Goal: Task Accomplishment & Management: Manage account settings

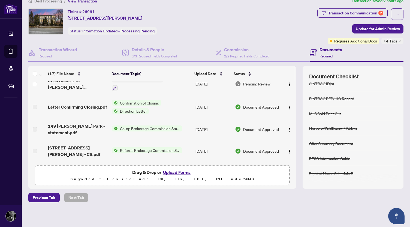
scroll to position [80, 0]
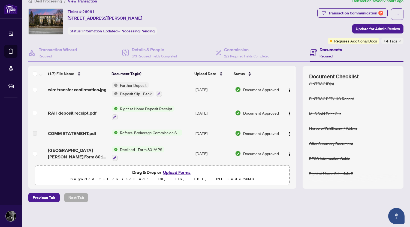
click at [176, 132] on td "Referral Brokerage Commission Statement" at bounding box center [152, 133] width 84 height 17
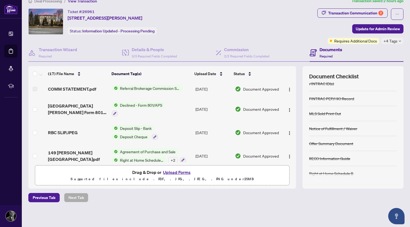
click at [240, 145] on td "Document Approved" at bounding box center [257, 156] width 49 height 23
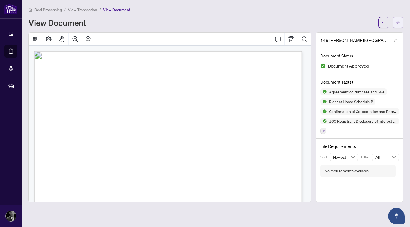
click at [397, 26] on span "button" at bounding box center [398, 22] width 4 height 9
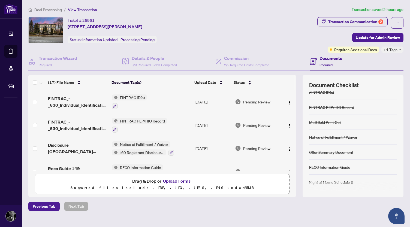
scroll to position [9, 0]
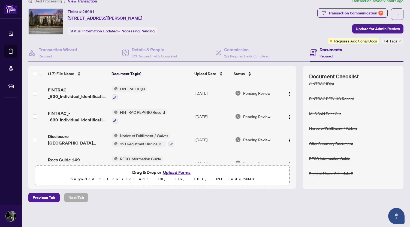
click at [179, 172] on button "Upload Forms" at bounding box center [176, 172] width 31 height 7
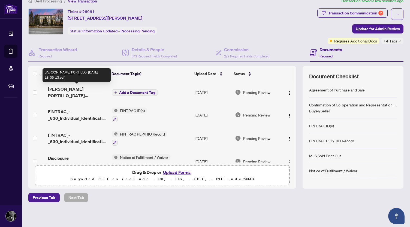
click at [69, 91] on span "[PERSON_NAME] PORTILLO_[DATE] 18_05_13.pdf" at bounding box center [77, 92] width 59 height 13
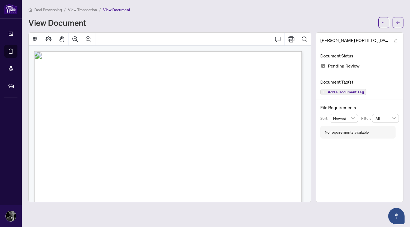
click at [326, 20] on div "View Document" at bounding box center [201, 22] width 347 height 9
click at [399, 22] on icon "arrow-left" at bounding box center [398, 23] width 4 height 4
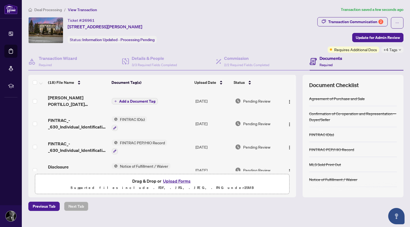
click at [131, 103] on span "Add a Document Tag" at bounding box center [137, 102] width 36 height 4
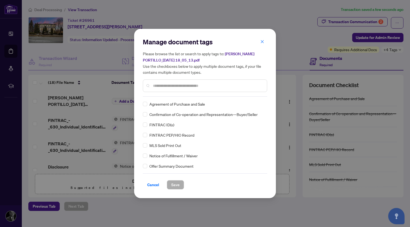
click at [155, 87] on input "text" at bounding box center [208, 86] width 110 height 6
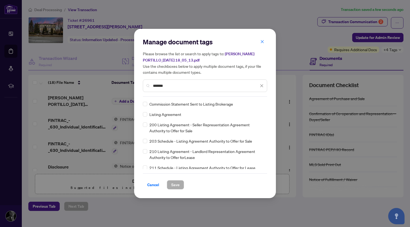
type input "*******"
click at [178, 183] on span "Save" at bounding box center [175, 185] width 8 height 9
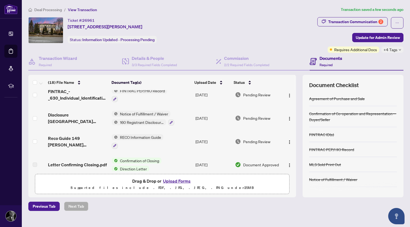
scroll to position [64, 0]
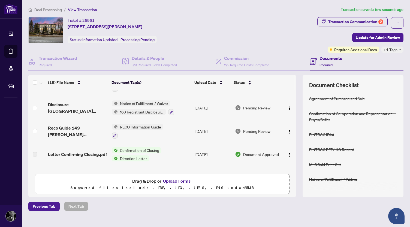
click at [334, 79] on div "Document Checklist Agreement of Purchase and Sale Confirmation of Co-operation …" at bounding box center [353, 136] width 101 height 123
click at [373, 38] on span "Update for Admin Review" at bounding box center [378, 37] width 44 height 9
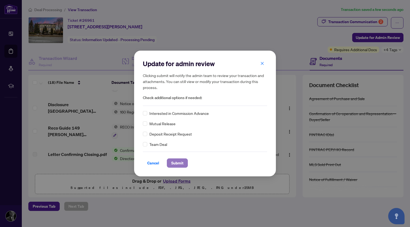
click at [179, 165] on span "Submit" at bounding box center [177, 163] width 12 height 9
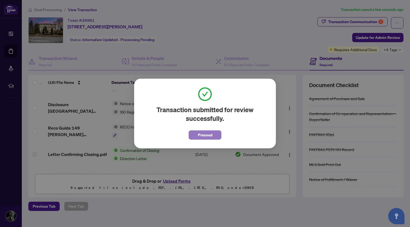
click at [203, 136] on span "Proceed" at bounding box center [205, 135] width 14 height 9
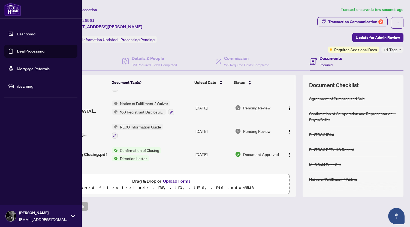
click at [31, 52] on link "Deal Processing" at bounding box center [31, 51] width 28 height 5
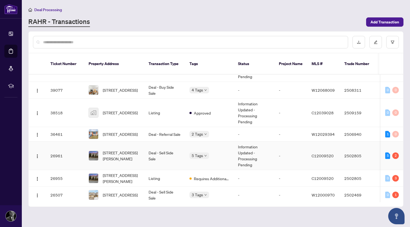
scroll to position [73, 0]
click at [123, 177] on span "[STREET_ADDRESS][PERSON_NAME]" at bounding box center [121, 178] width 37 height 12
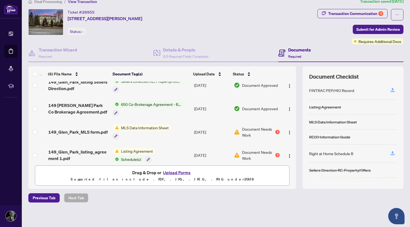
scroll to position [59, 0]
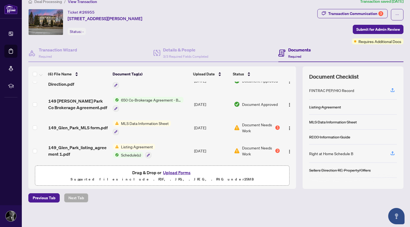
click at [249, 147] on span "Document Needs Work" at bounding box center [258, 151] width 32 height 12
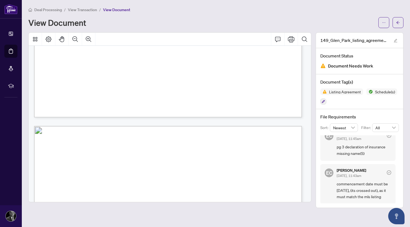
scroll to position [276, 0]
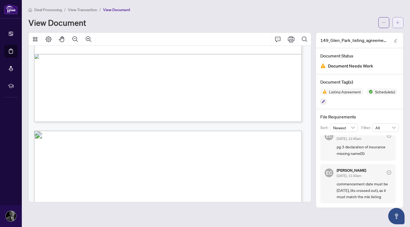
click at [394, 20] on button "button" at bounding box center [398, 22] width 11 height 11
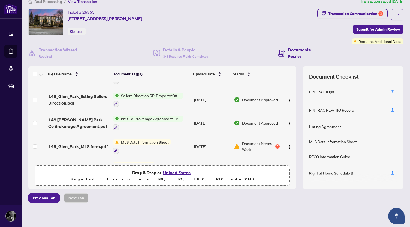
scroll to position [59, 0]
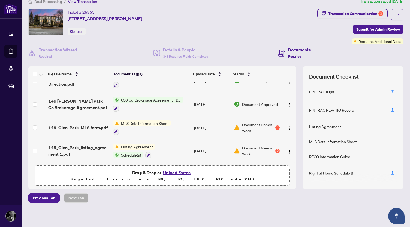
click at [139, 146] on span "Listing Agreement" at bounding box center [137, 147] width 36 height 6
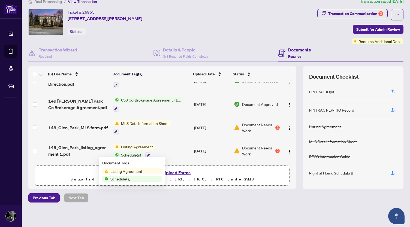
click at [178, 173] on button "Upload Forms" at bounding box center [176, 172] width 31 height 7
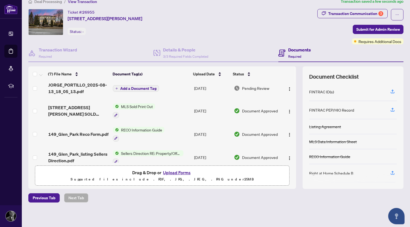
scroll to position [0, 0]
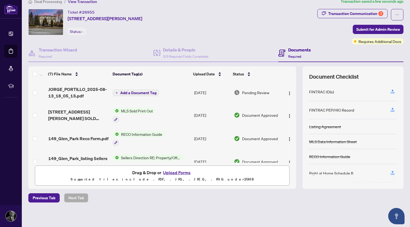
click at [134, 92] on span "Add a Document Tag" at bounding box center [138, 93] width 36 height 4
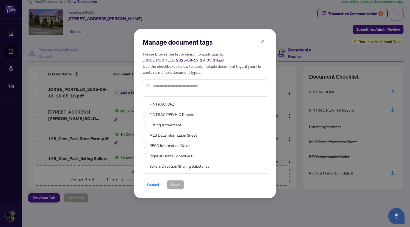
click at [153, 85] on input "text" at bounding box center [208, 86] width 110 height 6
click at [261, 44] on icon "close" at bounding box center [262, 42] width 4 height 4
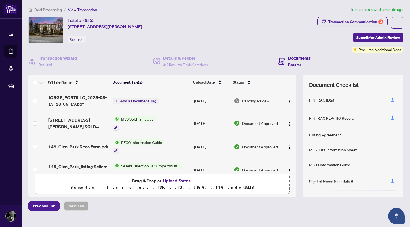
click at [137, 101] on span "Add a Document Tag" at bounding box center [138, 101] width 36 height 4
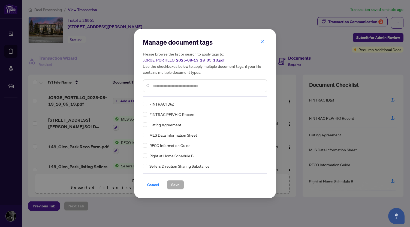
click at [157, 85] on input "text" at bounding box center [208, 86] width 110 height 6
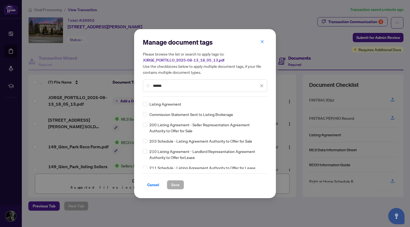
type input "******"
click at [176, 186] on span "Save" at bounding box center [175, 185] width 8 height 9
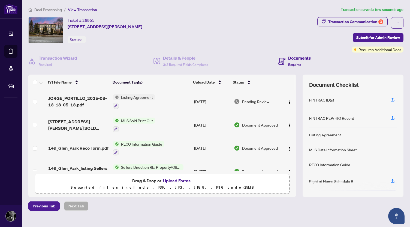
click at [316, 100] on div "FINTRAC ID(s)" at bounding box center [321, 100] width 25 height 6
click at [390, 101] on icon "button" at bounding box center [392, 99] width 5 height 5
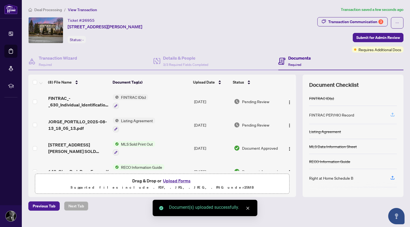
click at [391, 115] on icon "button" at bounding box center [392, 114] width 5 height 5
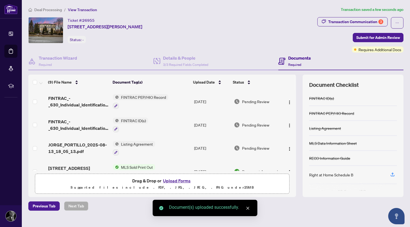
click at [143, 97] on span "FINTRAC PEP/HIO Record" at bounding box center [143, 97] width 49 height 6
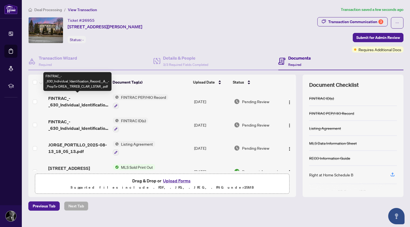
click at [69, 102] on span "FINTRAC_-_630_Individual_Identification_Record__A__-_PropTx-OREA__TRREB_CLAR_LS…" at bounding box center [78, 101] width 61 height 13
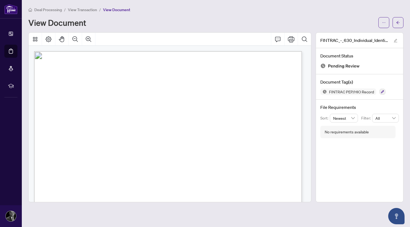
scroll to position [3, 0]
click at [398, 24] on icon "arrow-left" at bounding box center [398, 23] width 4 height 4
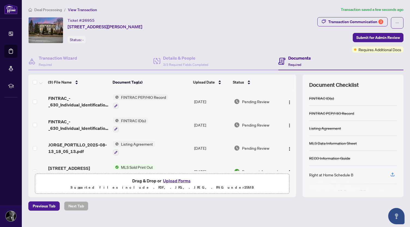
click at [131, 121] on span "FINTRAC ID(s)" at bounding box center [133, 121] width 29 height 6
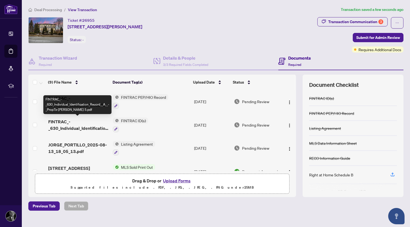
click at [57, 125] on span "FINTRAC_-_630_Individual_Identification_Record__A__-_PropTx-[PERSON_NAME] 5.pdf" at bounding box center [78, 125] width 61 height 13
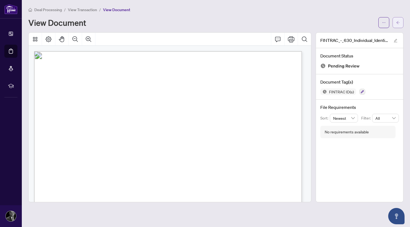
click at [398, 21] on icon "arrow-left" at bounding box center [398, 23] width 4 height 4
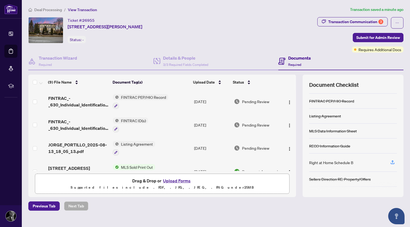
click at [139, 33] on div "Ticket #: 26955 [STREET_ADDRESS][PERSON_NAME] Status: -" at bounding box center [105, 30] width 75 height 26
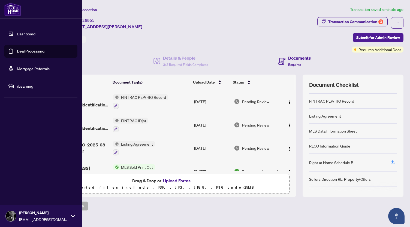
click at [32, 35] on link "Dashboard" at bounding box center [26, 33] width 19 height 5
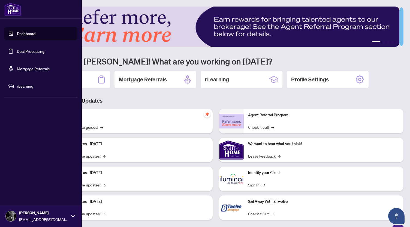
click at [28, 53] on link "Deal Processing" at bounding box center [31, 51] width 28 height 5
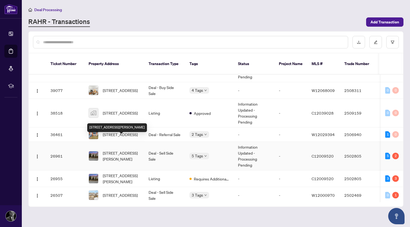
scroll to position [84, 0]
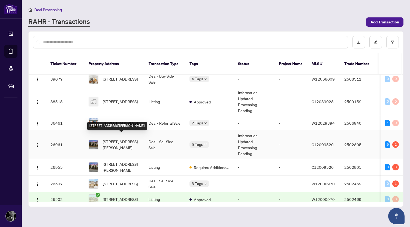
click at [122, 142] on span "[STREET_ADDRESS][PERSON_NAME]" at bounding box center [121, 145] width 37 height 12
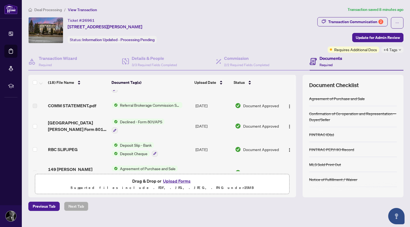
scroll to position [325, 0]
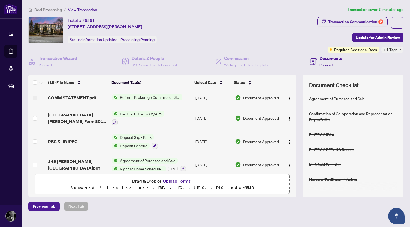
click at [139, 158] on span "Agreement of Purchase and Sale" at bounding box center [148, 161] width 60 height 6
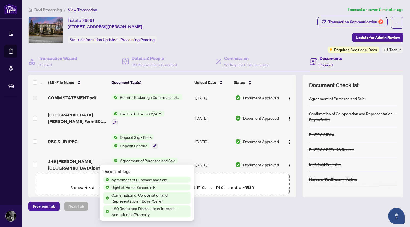
click at [134, 188] on span "Right at Home Schedule B" at bounding box center [133, 188] width 49 height 6
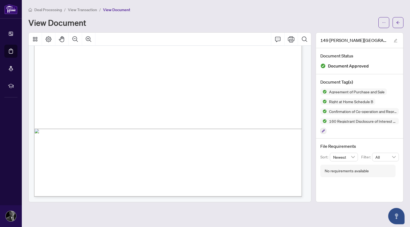
scroll to position [4471, 0]
click at [292, 43] on button "Print" at bounding box center [291, 39] width 13 height 13
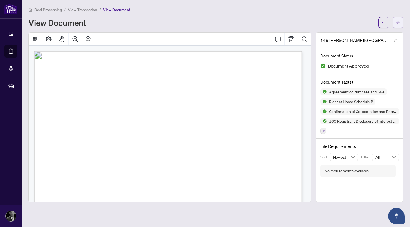
click at [400, 23] on button "button" at bounding box center [398, 22] width 11 height 11
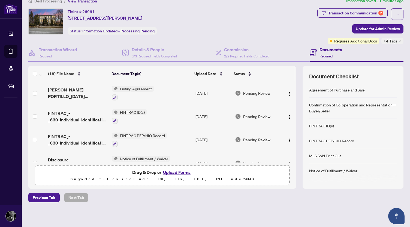
scroll to position [42, 0]
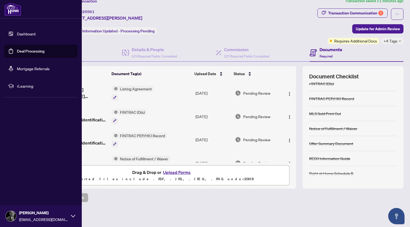
click at [26, 53] on link "Deal Processing" at bounding box center [31, 51] width 28 height 5
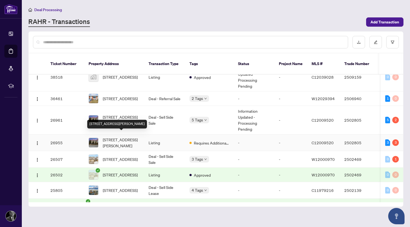
scroll to position [109, 0]
click at [154, 137] on td "Listing" at bounding box center [164, 142] width 41 height 17
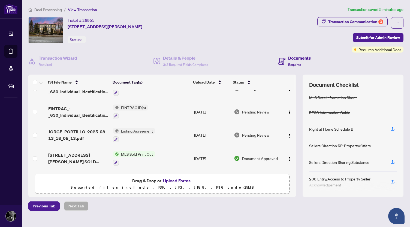
scroll to position [49, 0]
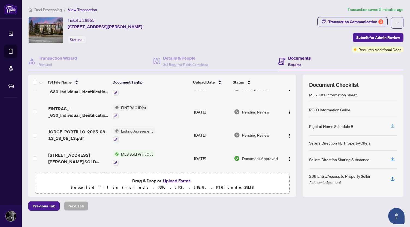
click at [392, 126] on icon "button" at bounding box center [393, 125] width 2 height 3
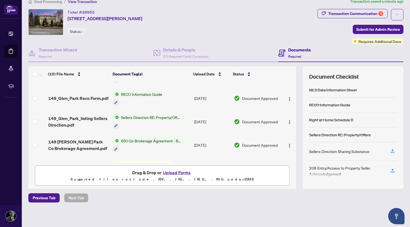
scroll to position [152, 0]
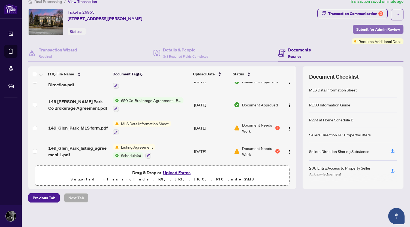
click at [380, 28] on span "Submit for Admin Review" at bounding box center [378, 29] width 44 height 9
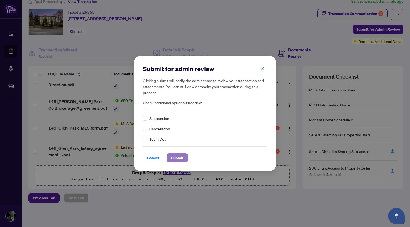
click at [175, 159] on span "Submit" at bounding box center [177, 158] width 12 height 9
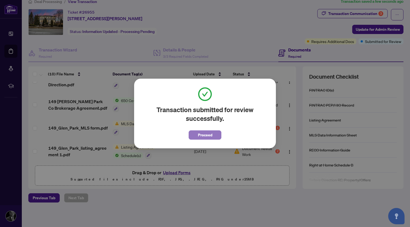
click at [205, 137] on span "Proceed" at bounding box center [205, 135] width 14 height 9
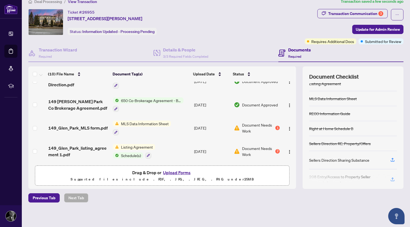
scroll to position [45, 0]
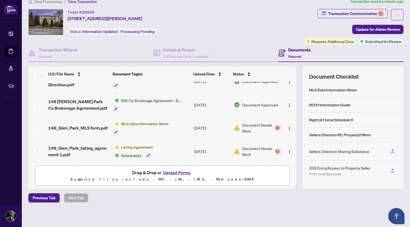
click at [125, 145] on span "Listing Agreement" at bounding box center [137, 147] width 36 height 6
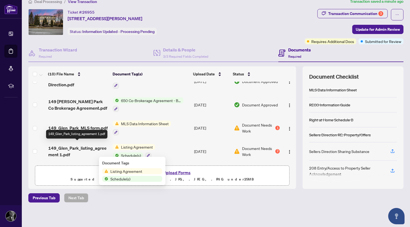
click at [82, 145] on span "149_Glen_Park_listing_agreement 1.pdf" at bounding box center [78, 151] width 61 height 13
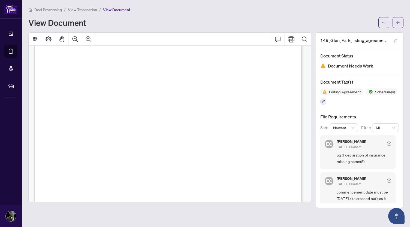
scroll to position [93, 0]
click at [397, 24] on icon "arrow-left" at bounding box center [398, 23] width 4 height 4
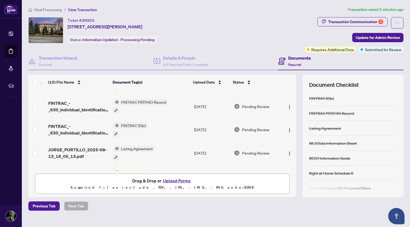
scroll to position [33, 0]
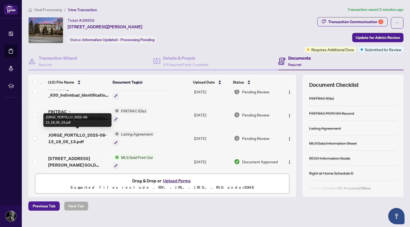
click at [67, 136] on span "JORGE_PORTILLO_2025-08-13_18_05_13.pdf" at bounding box center [78, 138] width 61 height 13
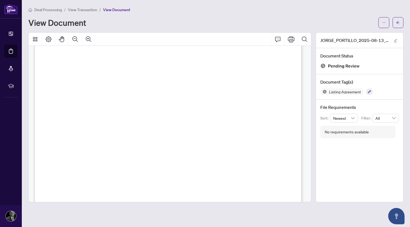
scroll to position [7478, 0]
click at [64, 99] on span "SELLER:" at bounding box center [58, 98] width 12 height 5
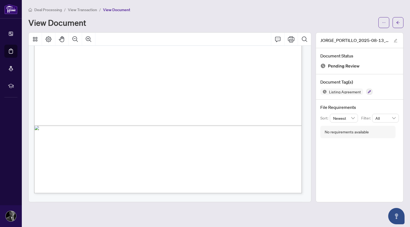
scroll to position [8381, 0]
click at [292, 41] on icon "Print" at bounding box center [291, 39] width 7 height 7
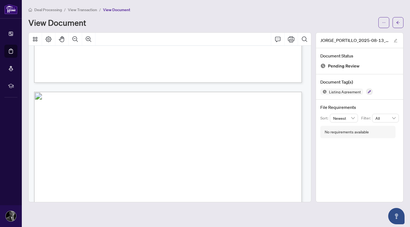
scroll to position [7424, 0]
click at [397, 22] on icon "arrow-left" at bounding box center [398, 23] width 4 height 4
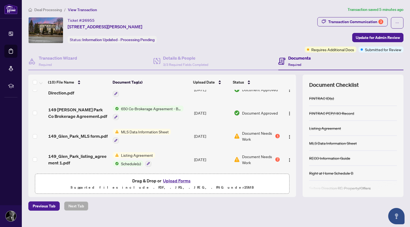
scroll to position [8, 0]
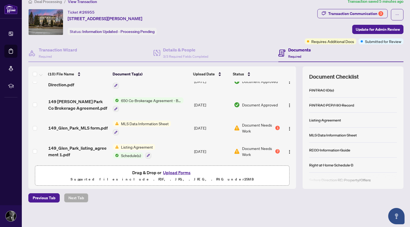
click at [247, 146] on span "Document Needs Work" at bounding box center [258, 152] width 32 height 12
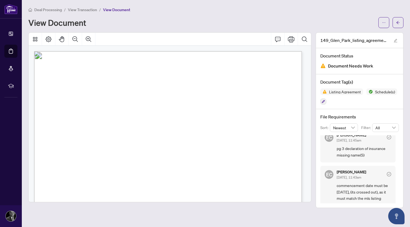
scroll to position [8, 0]
click at [398, 21] on icon "arrow-left" at bounding box center [398, 23] width 4 height 4
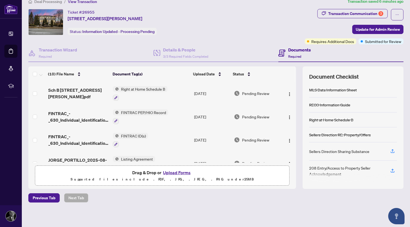
scroll to position [8, 0]
click at [390, 149] on icon "button" at bounding box center [392, 151] width 5 height 5
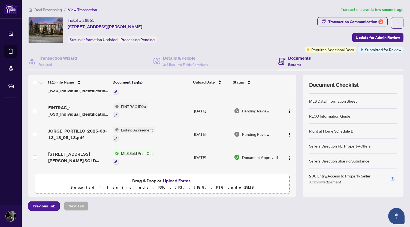
scroll to position [61, 0]
click at [134, 130] on span "Listing Agreement" at bounding box center [137, 130] width 36 height 6
click at [118, 156] on span "Listing Agreement" at bounding box center [126, 155] width 36 height 6
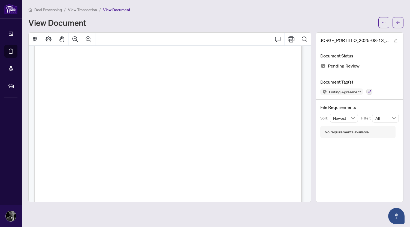
scroll to position [7467, 0]
click at [291, 39] on icon "Print" at bounding box center [291, 39] width 7 height 7
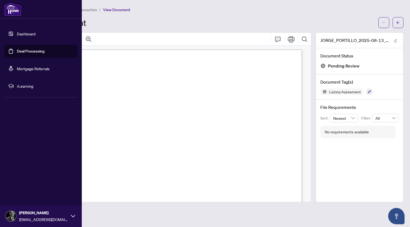
click at [28, 53] on link "Deal Processing" at bounding box center [31, 51] width 28 height 5
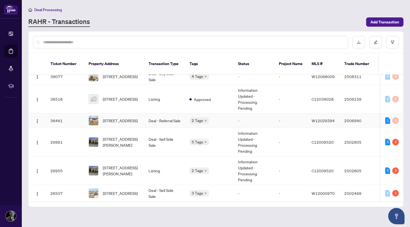
scroll to position [92, 0]
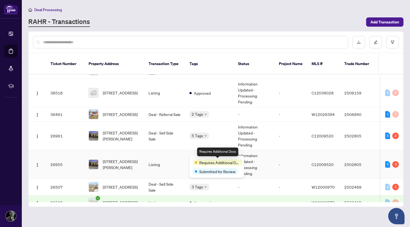
click at [198, 161] on div "Requires Additional Docs" at bounding box center [218, 163] width 50 height 6
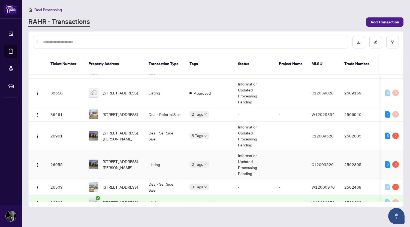
click at [145, 161] on td "Listing" at bounding box center [164, 165] width 41 height 29
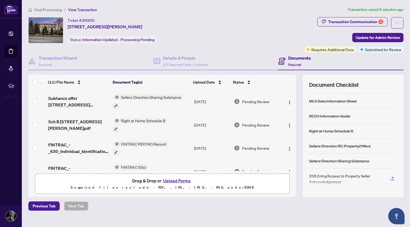
scroll to position [8, 0]
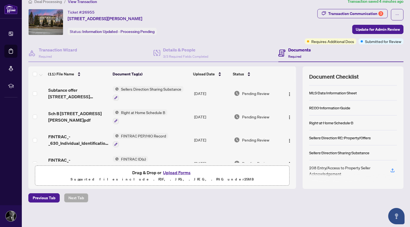
click at [383, 168] on div "208 Entry/Access to Property Seller Acknowledgement" at bounding box center [353, 171] width 88 height 21
click at [390, 168] on icon "button" at bounding box center [392, 170] width 5 height 5
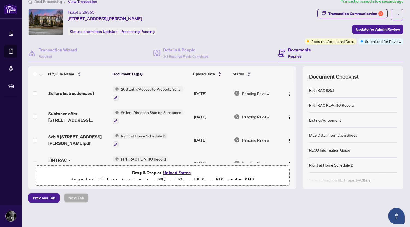
scroll to position [0, 0]
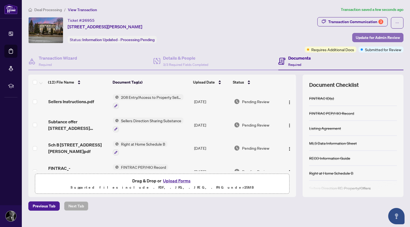
click at [374, 36] on span "Update for Admin Review" at bounding box center [378, 37] width 44 height 9
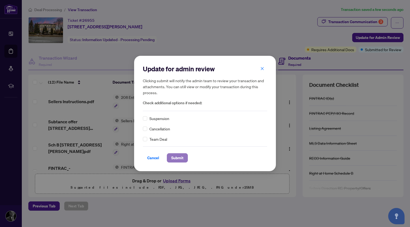
click at [178, 158] on span "Submit" at bounding box center [177, 158] width 12 height 9
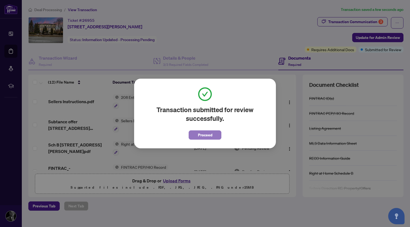
click at [212, 135] on button "Proceed" at bounding box center [205, 135] width 33 height 9
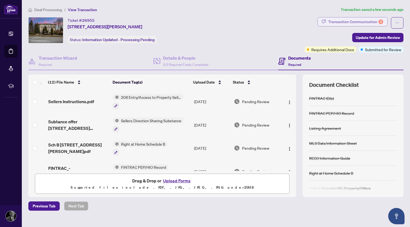
click at [353, 22] on div "Transaction Communication 3" at bounding box center [355, 21] width 55 height 9
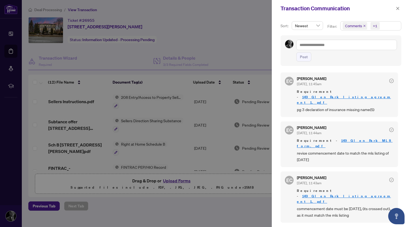
scroll to position [1, 0]
click at [399, 7] on icon "close" at bounding box center [398, 9] width 4 height 4
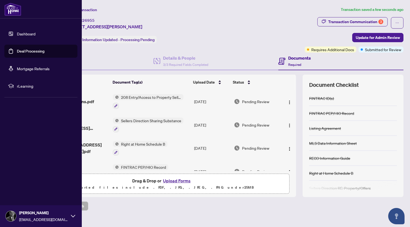
click at [28, 36] on link "Dashboard" at bounding box center [26, 33] width 19 height 5
